Goal: Find specific page/section: Find specific page/section

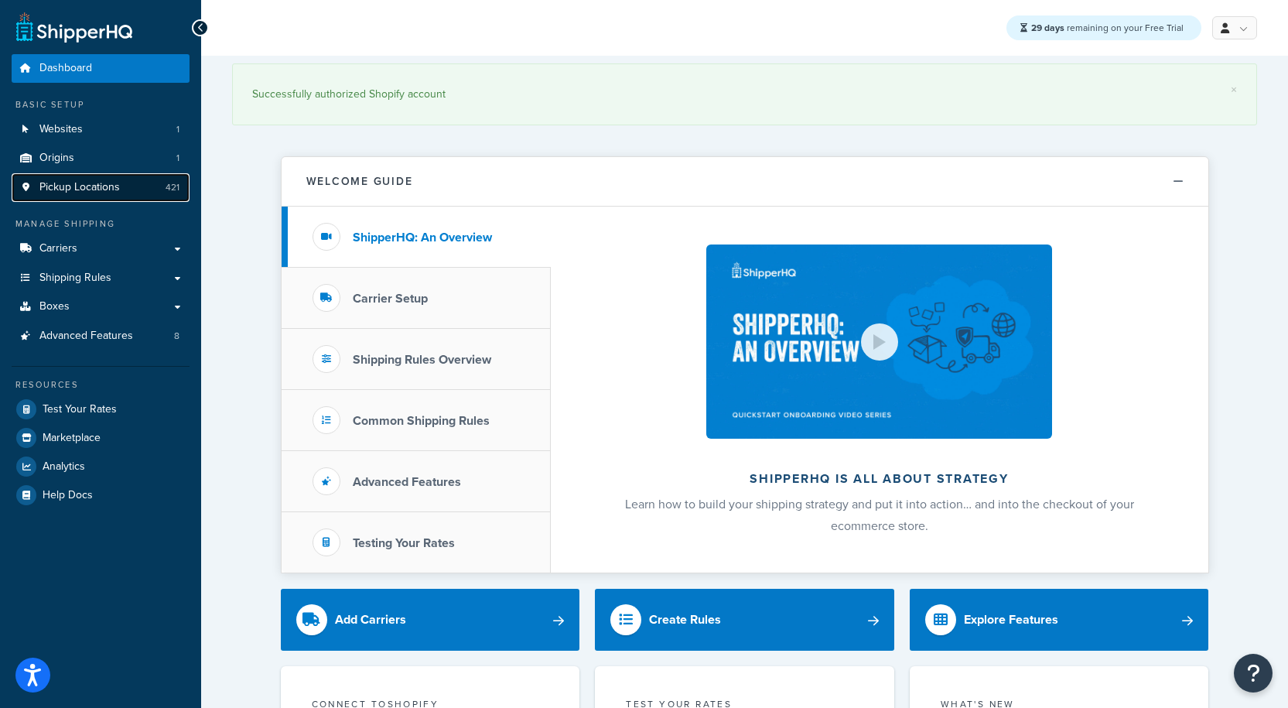
click at [89, 183] on span "Pickup Locations" at bounding box center [79, 187] width 80 height 13
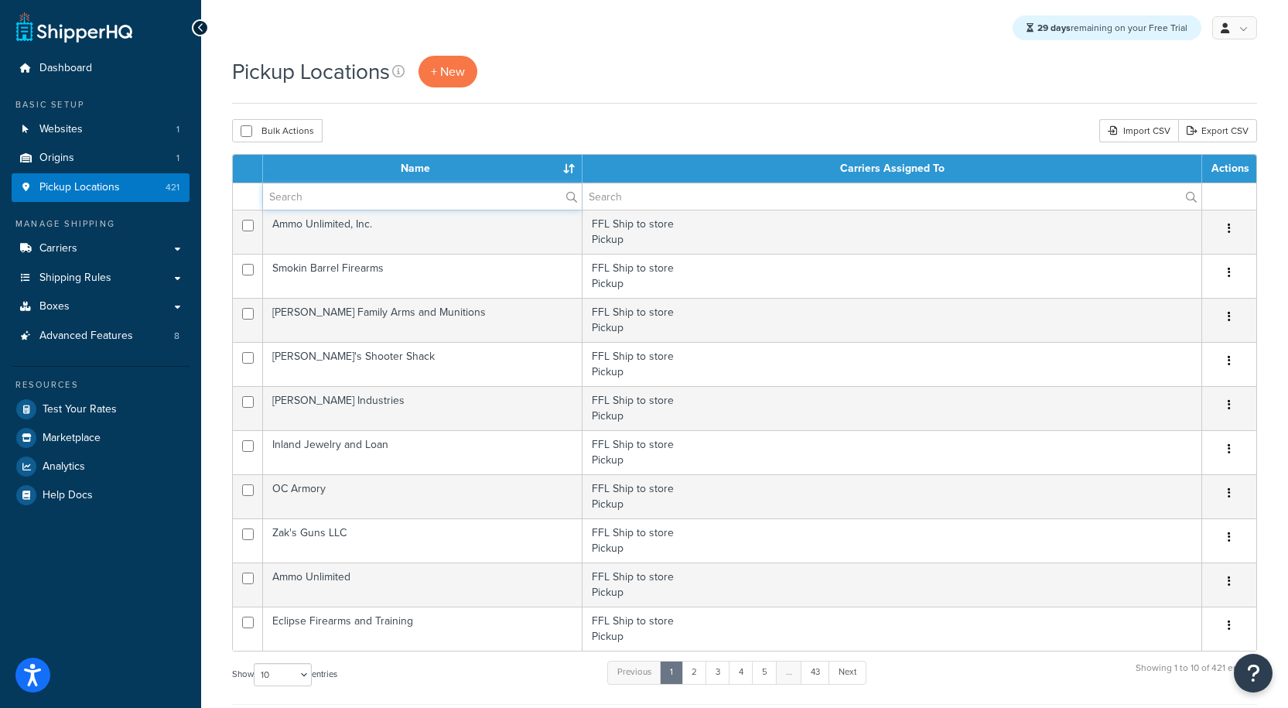
click at [415, 201] on input "text" at bounding box center [422, 196] width 319 height 26
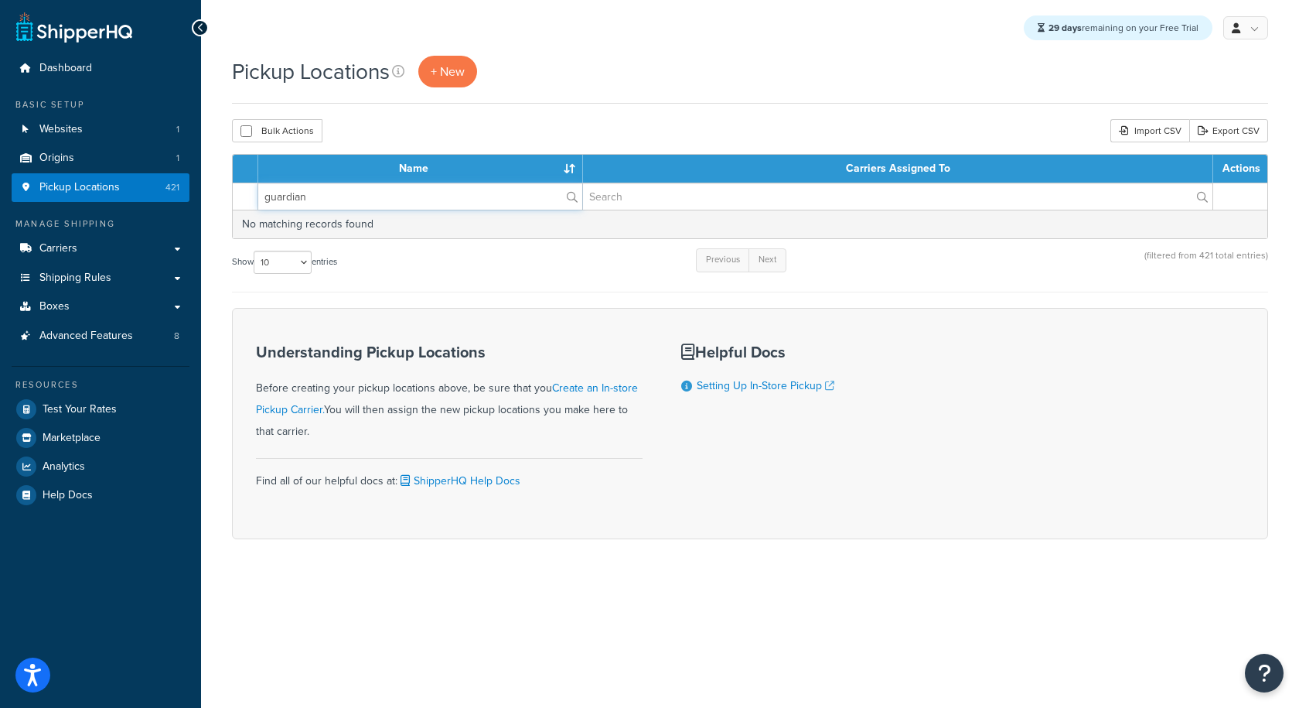
click at [297, 199] on input "guardian" at bounding box center [420, 196] width 324 height 26
type input "guardian"
drag, startPoint x: 151, startPoint y: 188, endPoint x: 267, endPoint y: 138, distance: 126.4
click at [151, 188] on link "Pickup Locations 421" at bounding box center [101, 187] width 178 height 29
